Goal: Information Seeking & Learning: Learn about a topic

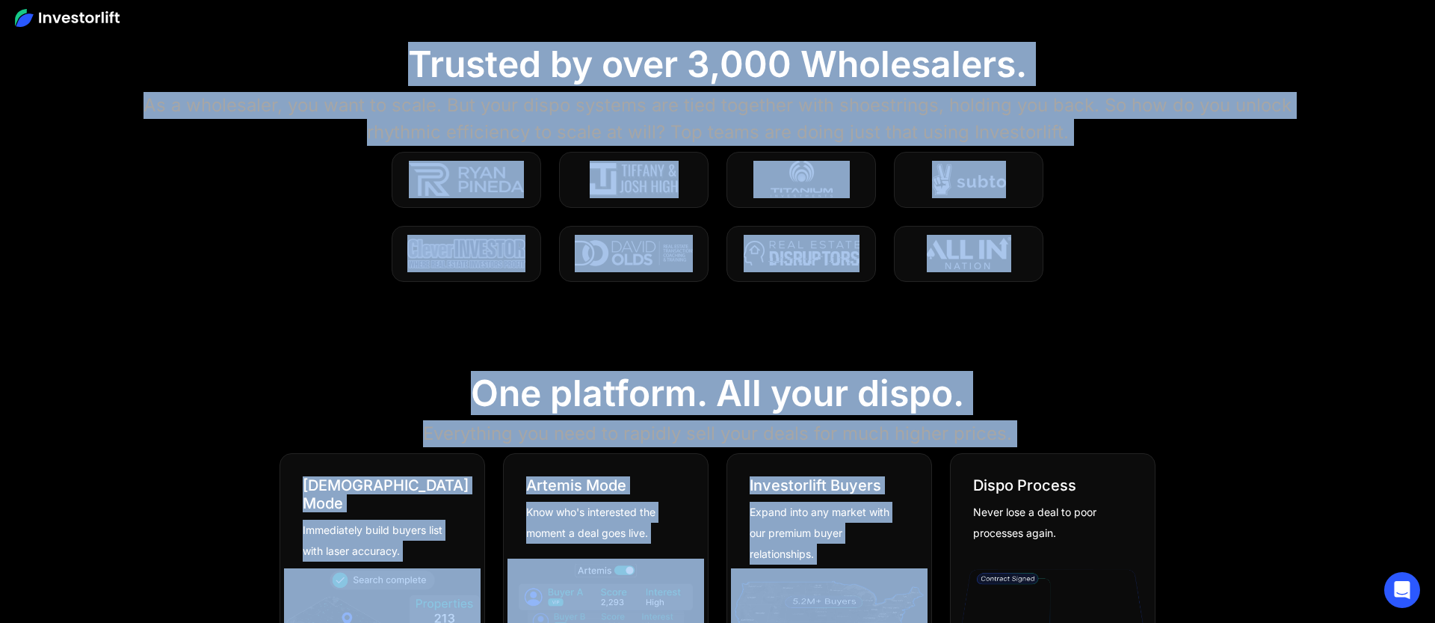
drag, startPoint x: 709, startPoint y: 188, endPoint x: 742, endPoint y: 611, distance: 424.3
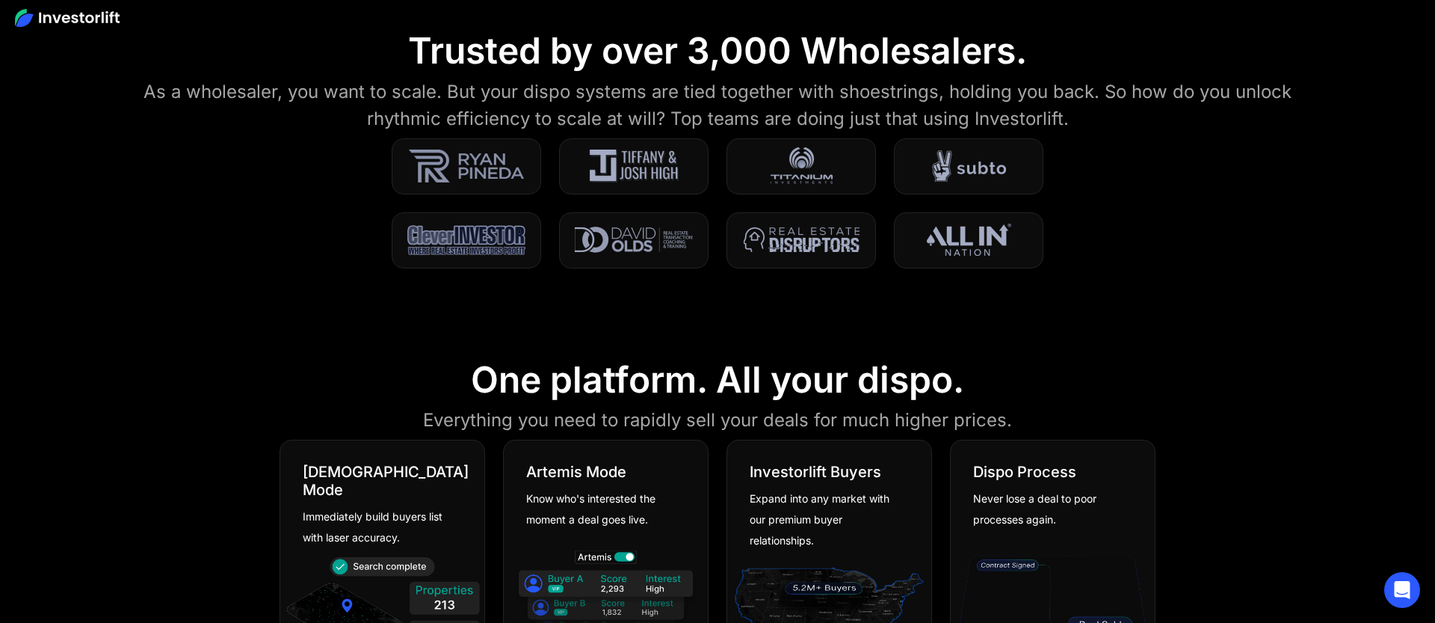
click at [1139, 354] on section "One platform. All your dispo. Everything you need to rapidly sell your deals fo…" at bounding box center [717, 519] width 1435 height 395
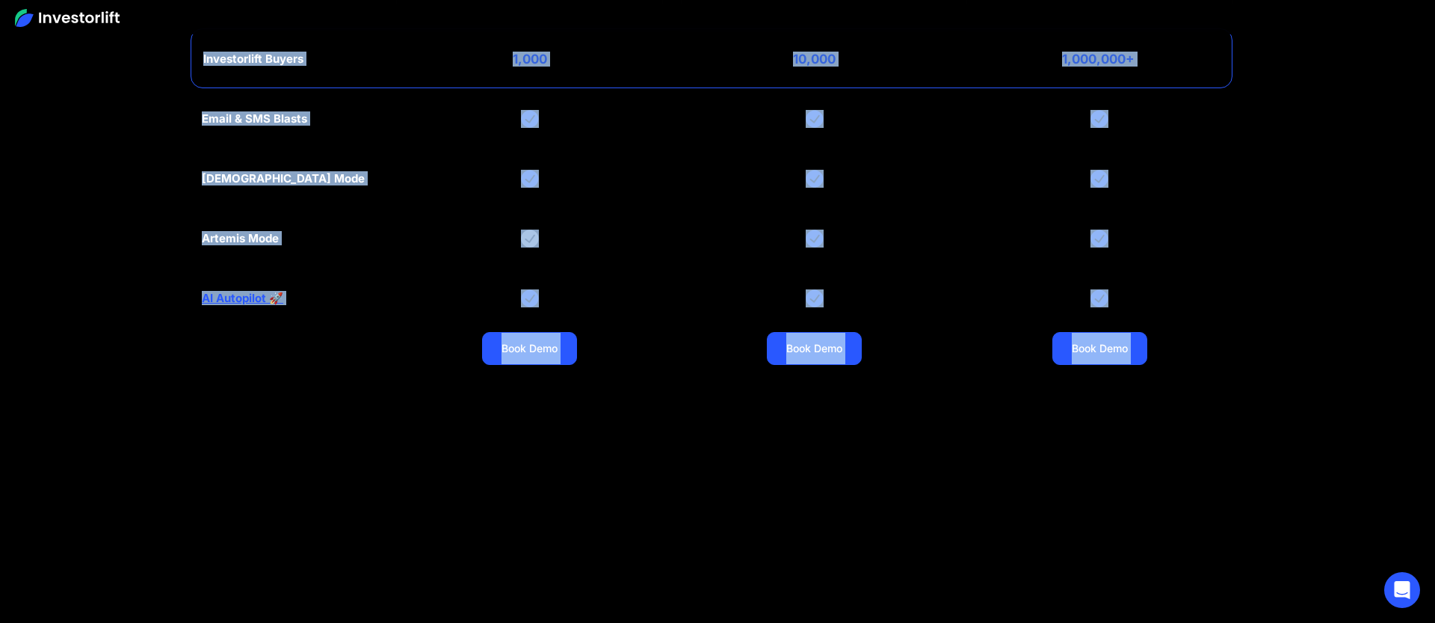
scroll to position [6401, 0]
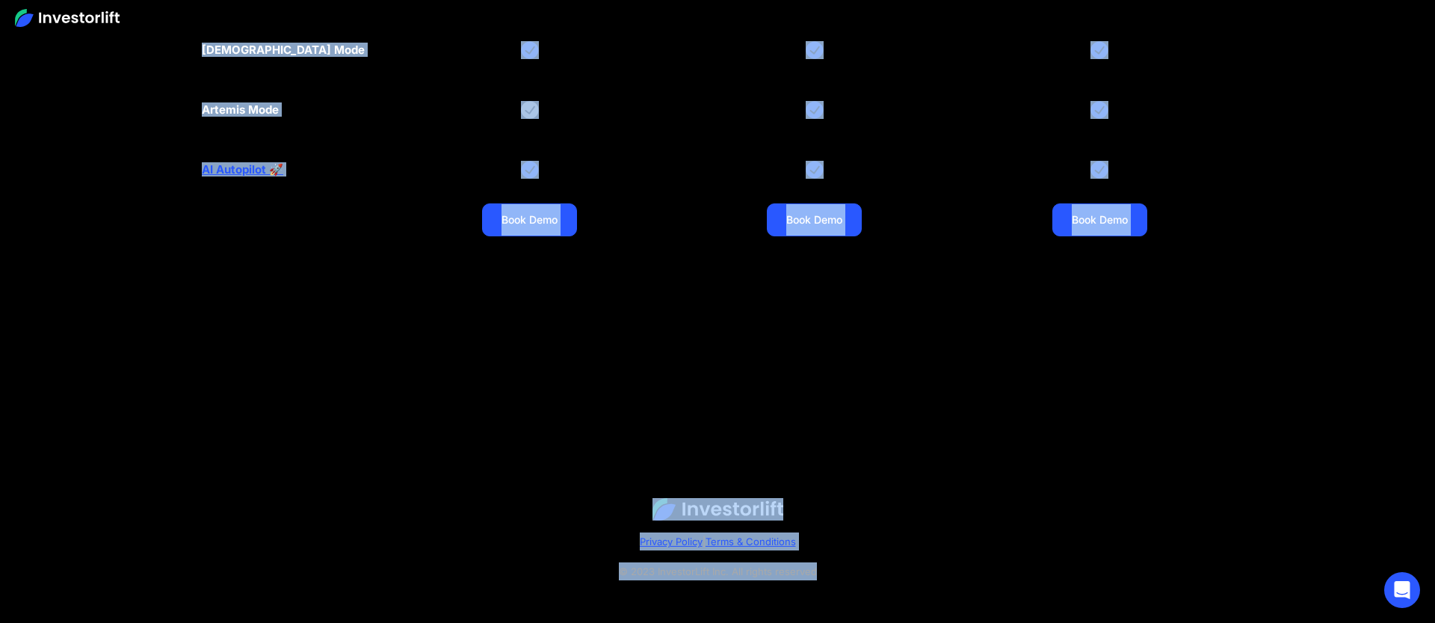
drag, startPoint x: 806, startPoint y: 232, endPoint x: 777, endPoint y: 647, distance: 415.9
click at [1054, 410] on section at bounding box center [717, 408] width 1435 height 15
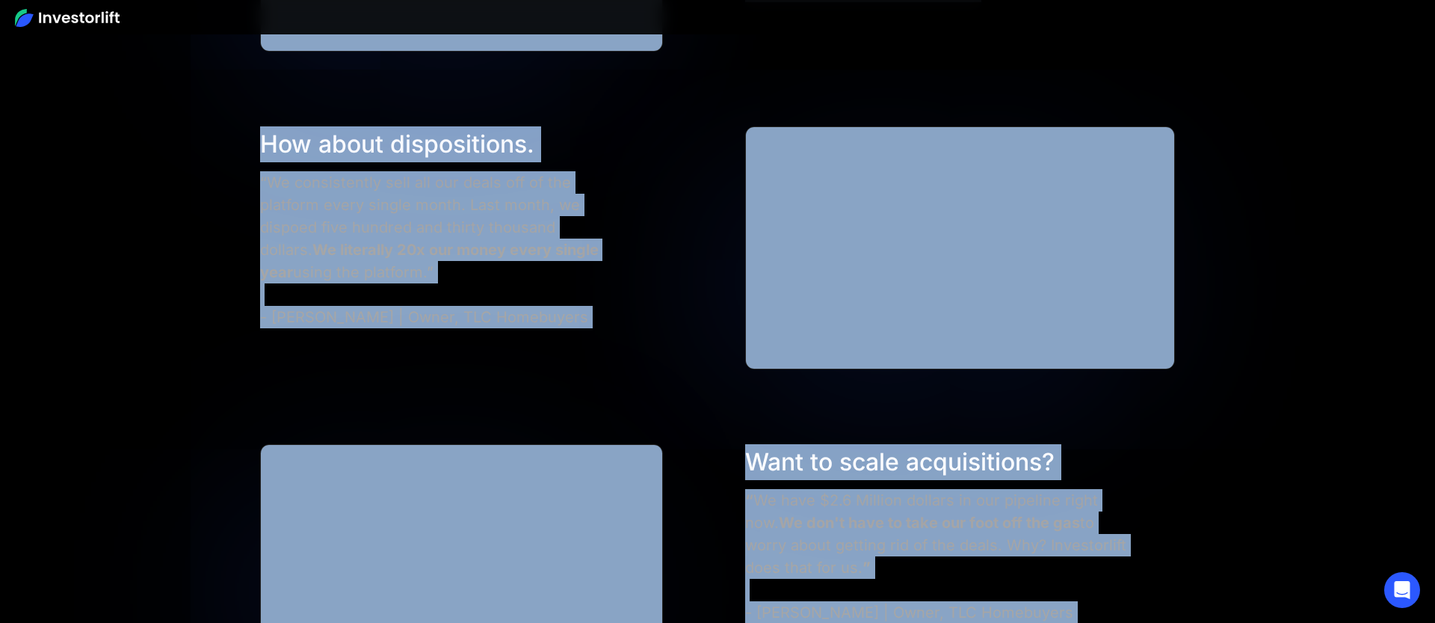
drag, startPoint x: 1094, startPoint y: 423, endPoint x: 1153, endPoint y: -40, distance: 466.5
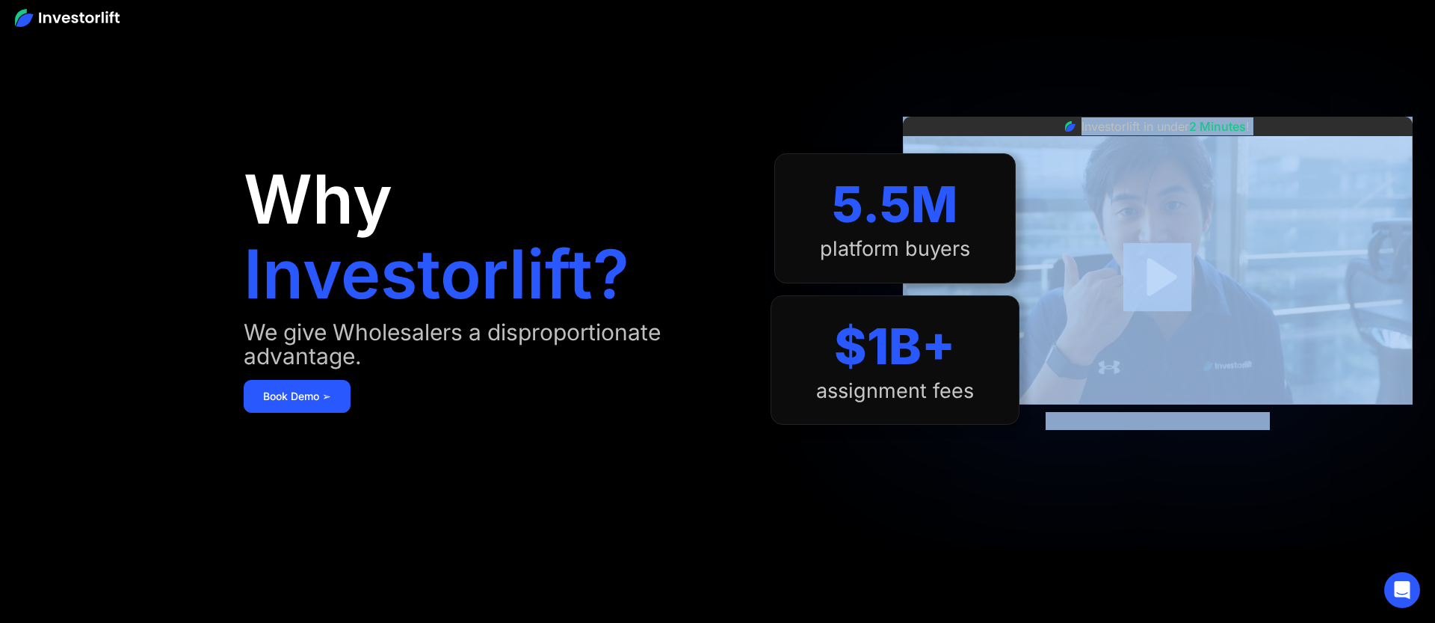
scroll to position [0, 0]
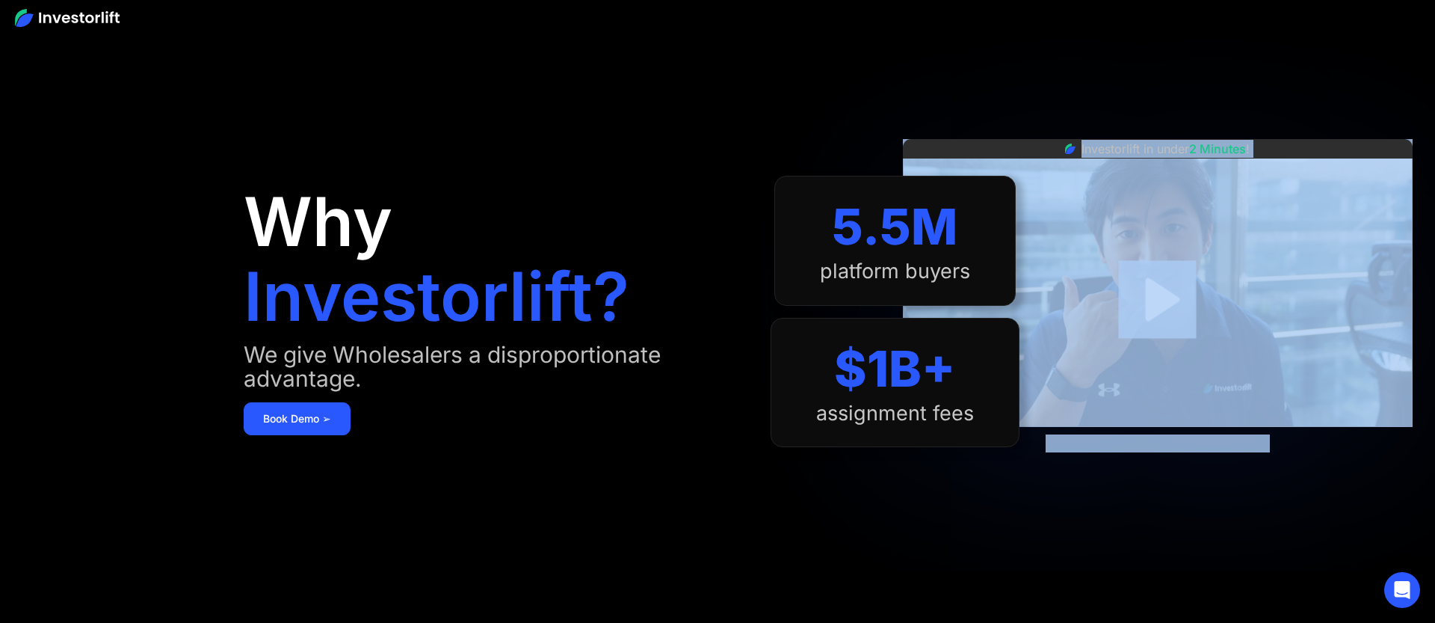
drag, startPoint x: 1227, startPoint y: 201, endPoint x: 1207, endPoint y: -52, distance: 253.4
click at [1207, 0] on html "Why Investorlift? We give Wholesalers a disproportionate advantage. Book Demo ➢…" at bounding box center [717, 311] width 1435 height 623
